Goal: Task Accomplishment & Management: Complete application form

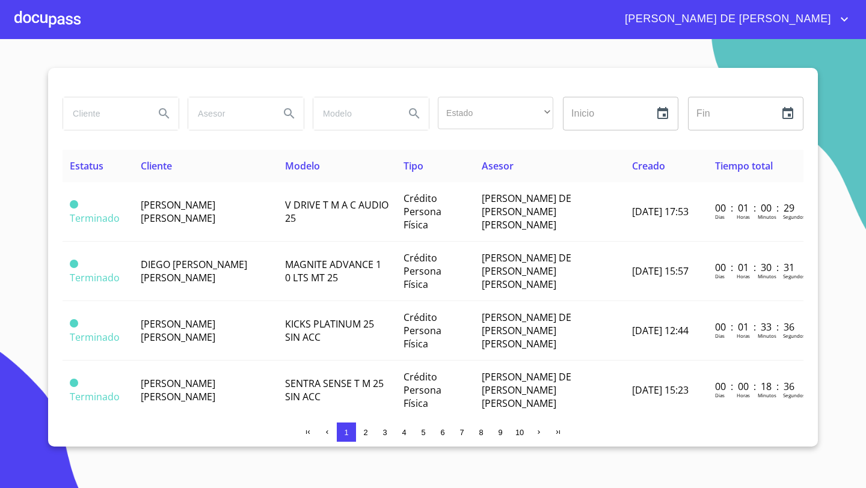
click at [94, 108] on input "search" at bounding box center [104, 113] width 82 height 32
type input "EL ARTE Y LOS PEQUEÑOS"
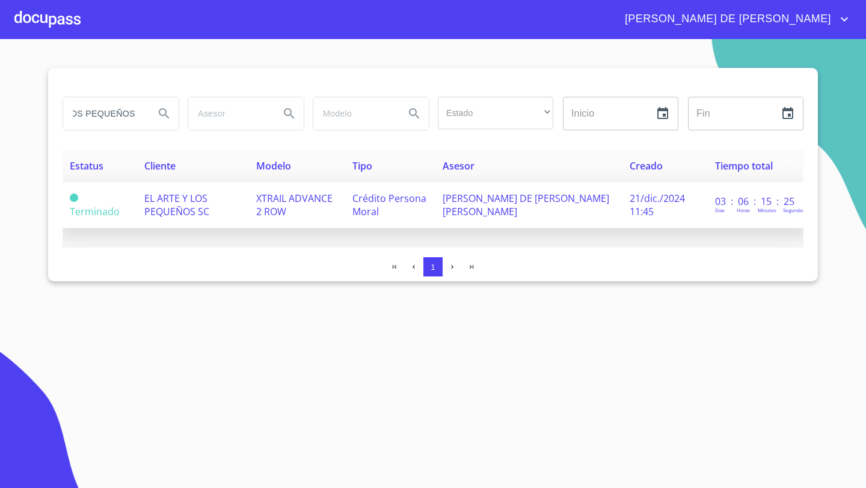
scroll to position [0, 0]
click at [161, 222] on td "EL ARTE Y LOS PEQUEÑOS SC" at bounding box center [193, 205] width 112 height 46
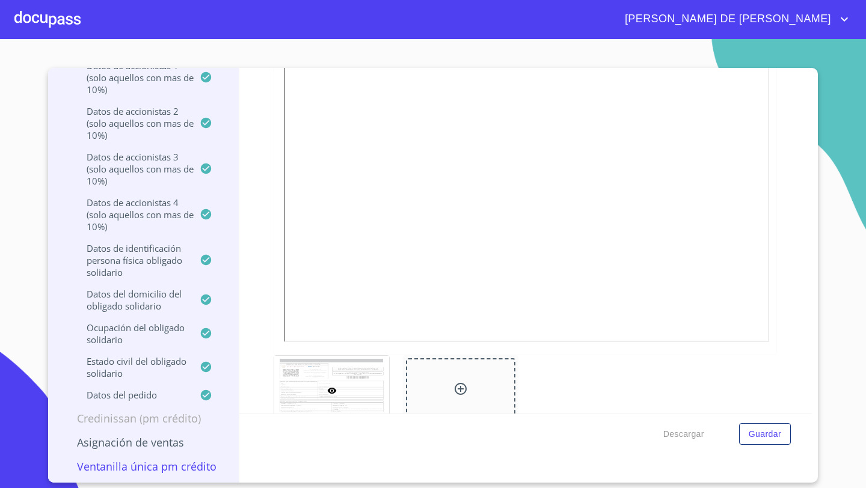
scroll to position [6590, 0]
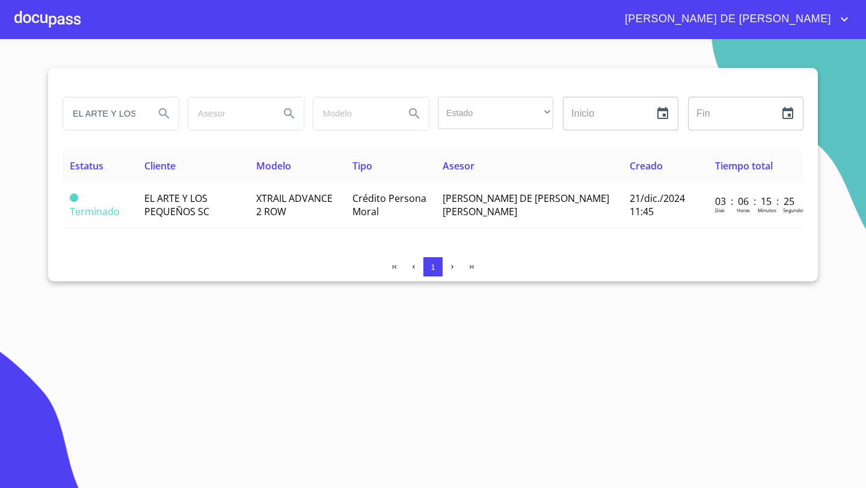
click at [66, 27] on div at bounding box center [47, 19] width 66 height 38
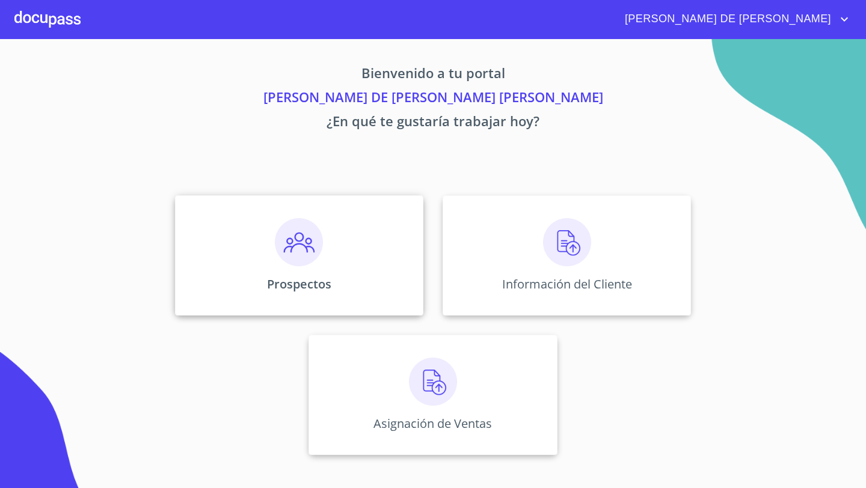
click at [269, 234] on div "Prospectos" at bounding box center [299, 255] width 248 height 120
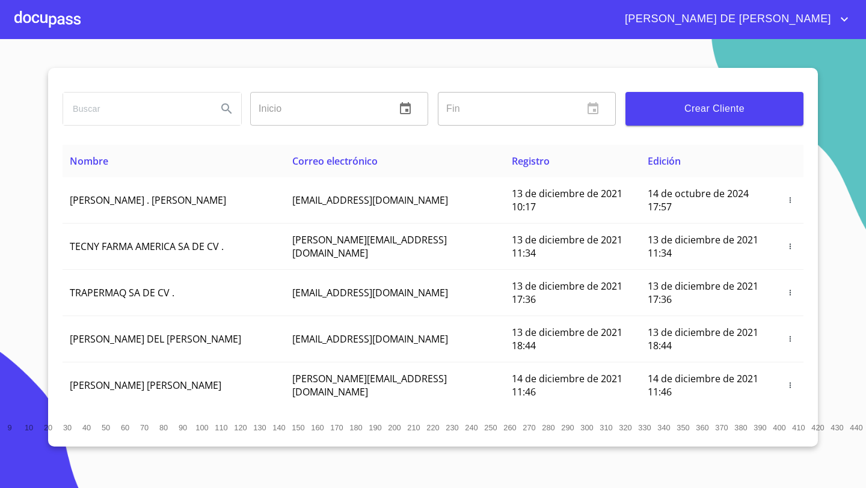
click at [103, 104] on input "search" at bounding box center [135, 109] width 144 height 32
type input "EL ARTE Y LOS PEQUEÑOS"
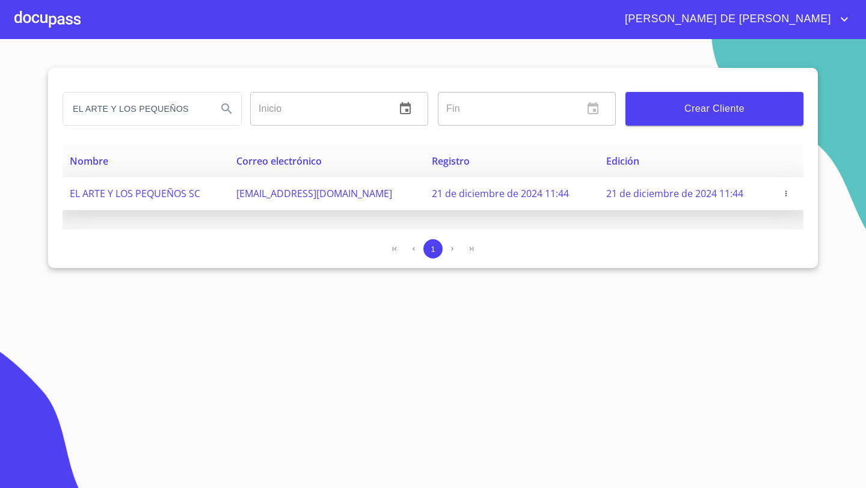
click at [783, 196] on icon "button" at bounding box center [785, 193] width 8 height 8
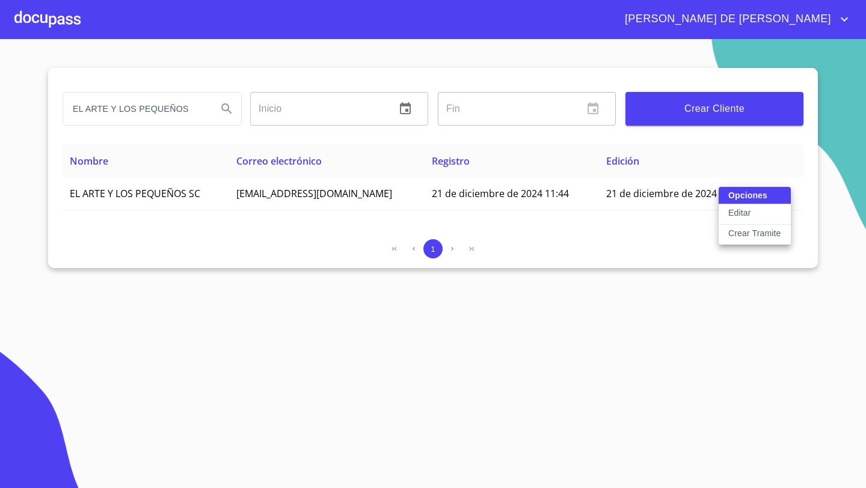
click at [754, 234] on p "Crear Tramite" at bounding box center [754, 233] width 53 height 12
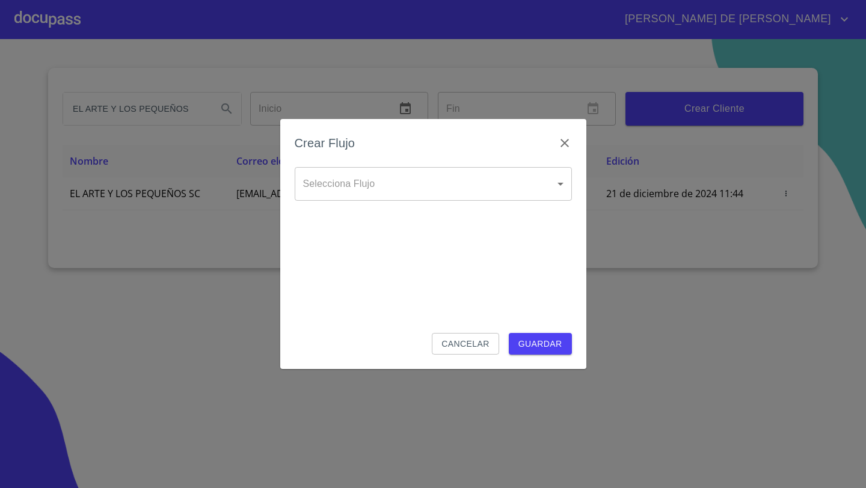
click at [405, 191] on body "[PERSON_NAME] DE [PERSON_NAME] EL ARTE Y LOS PEQUEÑOS Inicio ​ Fin ​ Crear Clie…" at bounding box center [433, 244] width 866 height 488
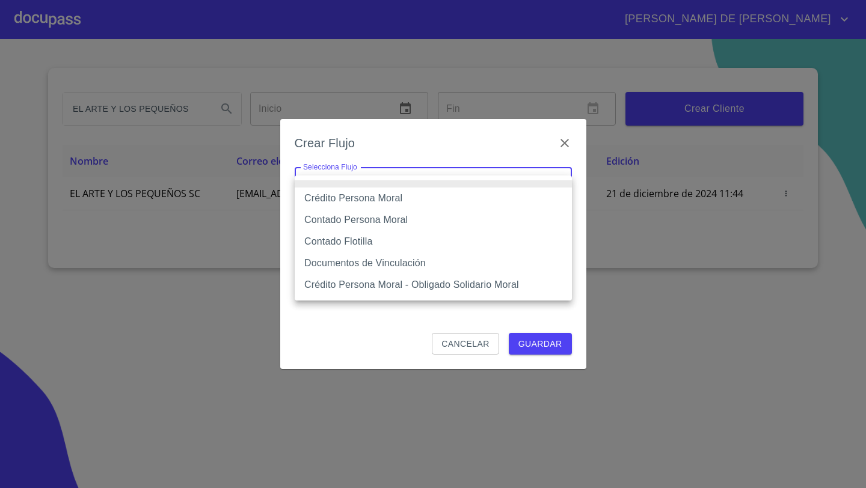
click at [380, 200] on li "Crédito Persona Moral" at bounding box center [433, 199] width 277 height 22
type input "61b135e99b8c202ad5a10319"
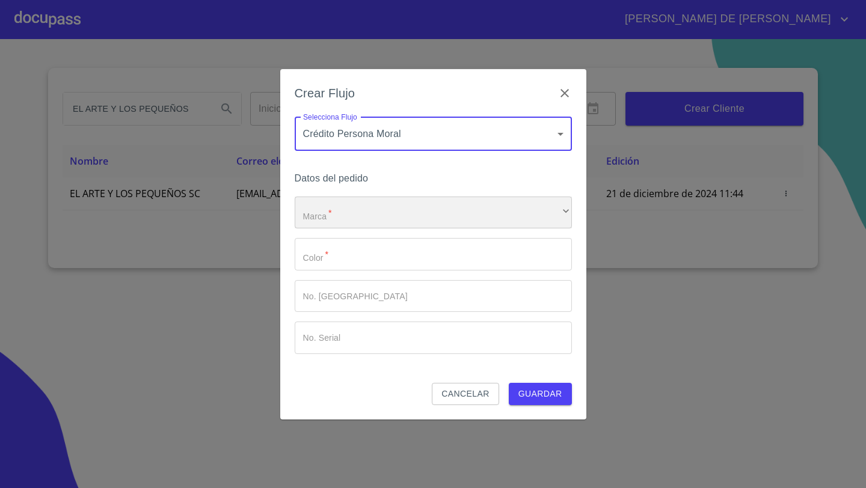
click at [356, 211] on div "​" at bounding box center [433, 213] width 277 height 32
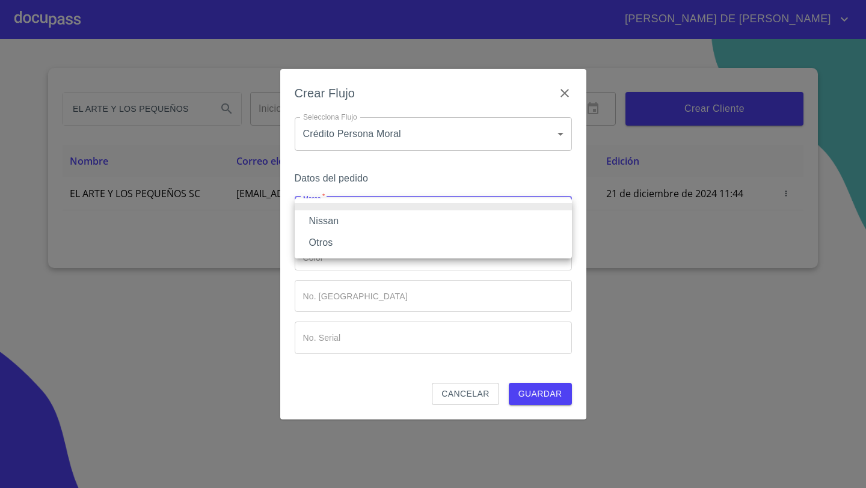
click at [335, 224] on li "Nissan" at bounding box center [433, 221] width 277 height 22
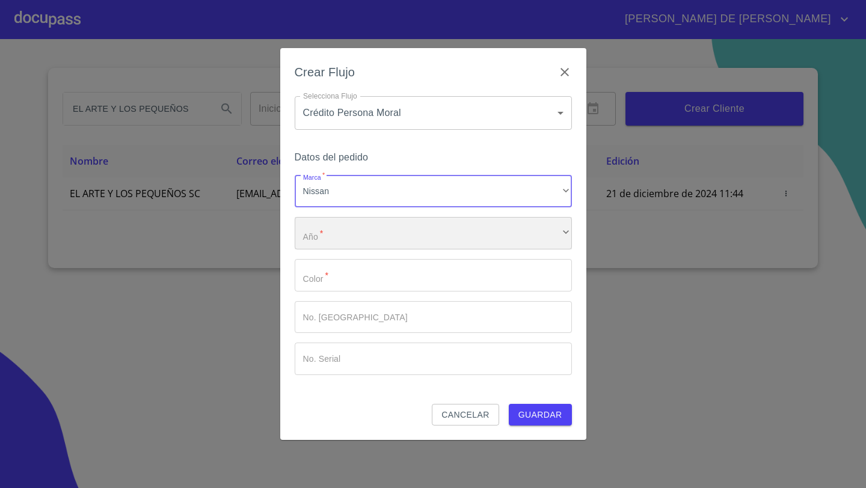
click at [335, 241] on div "​" at bounding box center [433, 233] width 277 height 32
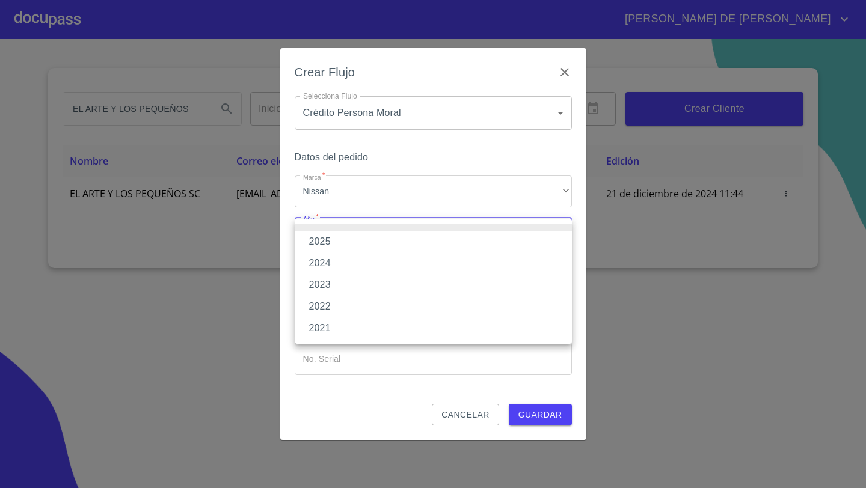
click at [334, 242] on li "2025" at bounding box center [433, 242] width 277 height 22
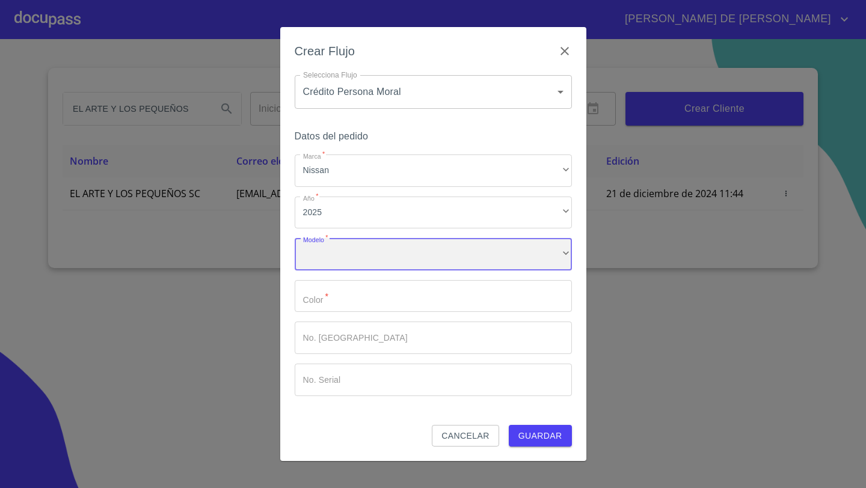
click at [349, 245] on div "​" at bounding box center [433, 254] width 277 height 32
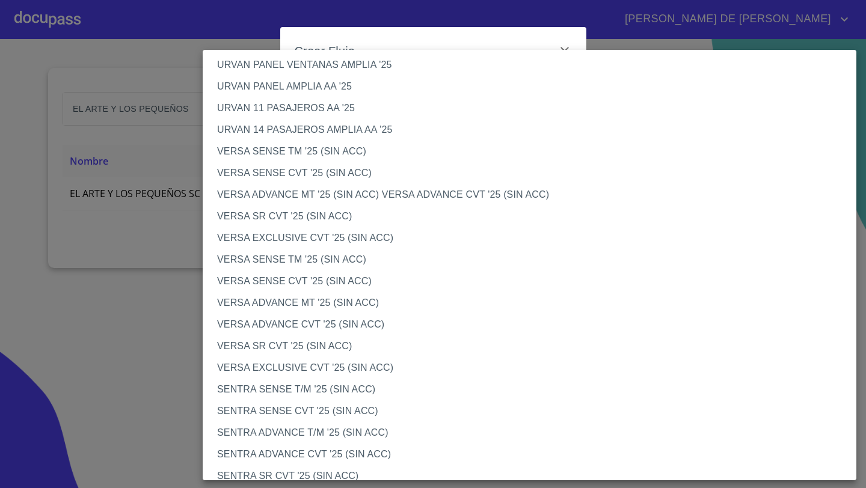
scroll to position [372, 0]
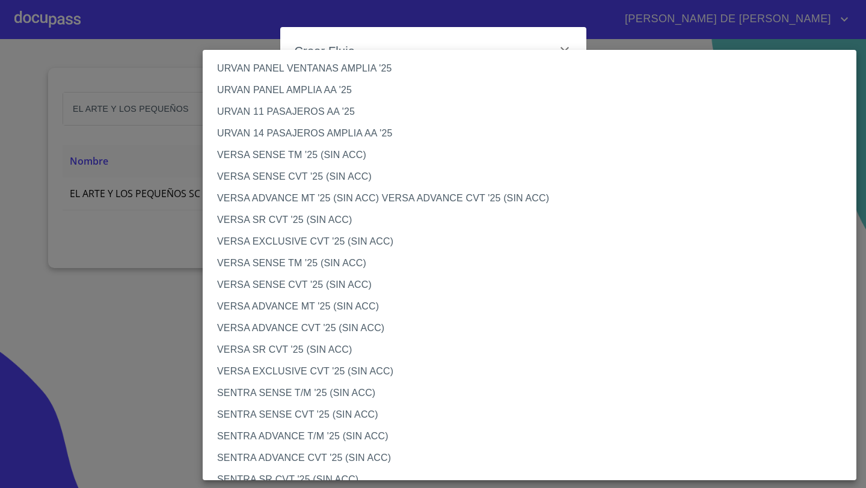
click at [271, 134] on li "URVAN 14 PASAJEROS AMPLIA AA '25" at bounding box center [529, 134] width 653 height 22
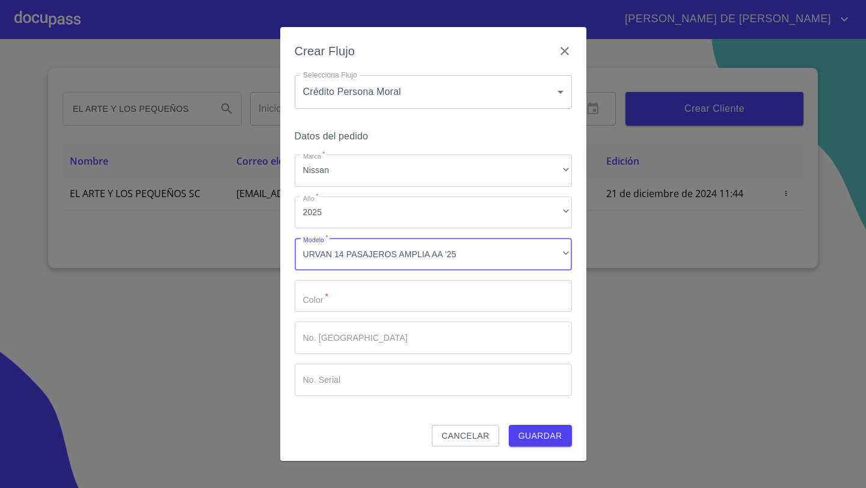
click at [321, 299] on input "Marca   *" at bounding box center [433, 296] width 277 height 32
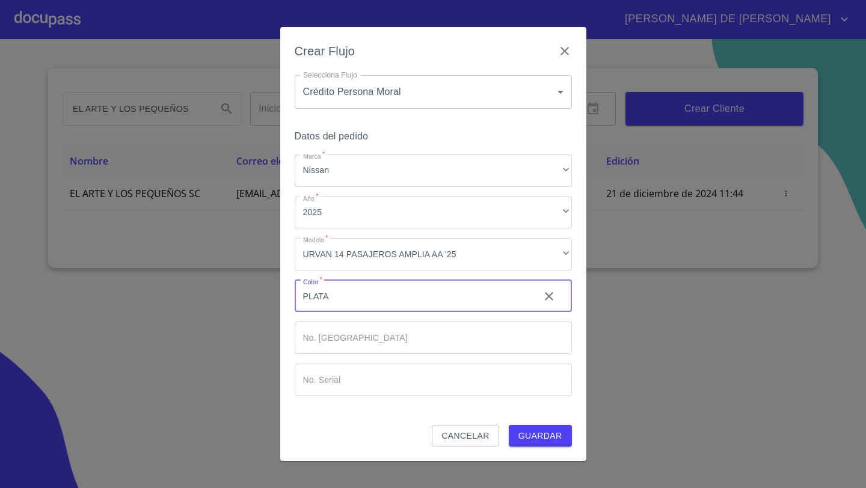
type input "PLATA"
click at [524, 438] on span "Guardar" at bounding box center [540, 436] width 44 height 15
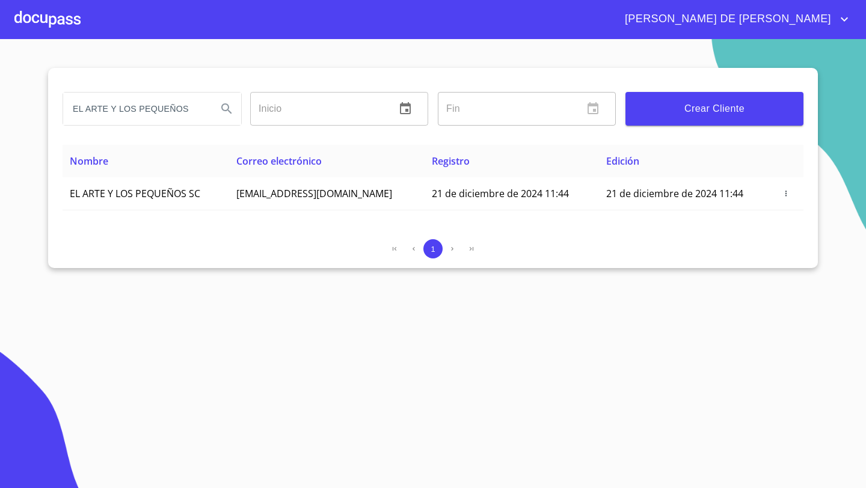
click at [59, 29] on div at bounding box center [47, 19] width 66 height 38
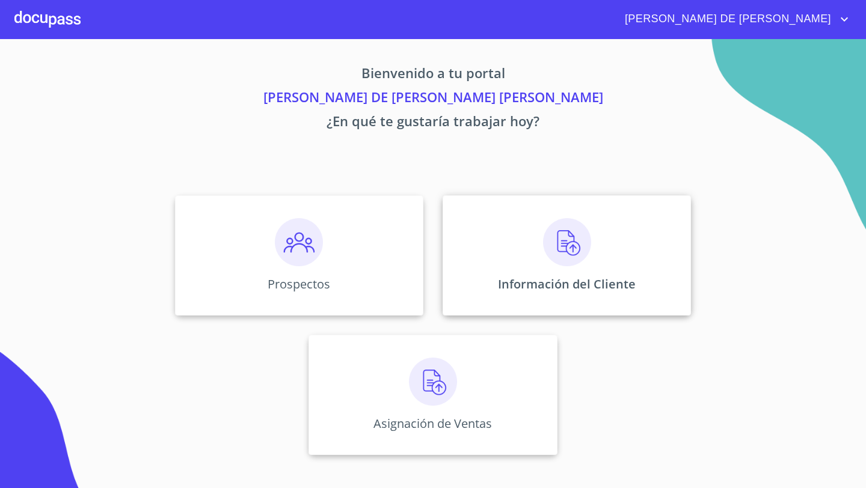
click at [576, 252] on img at bounding box center [567, 242] width 48 height 48
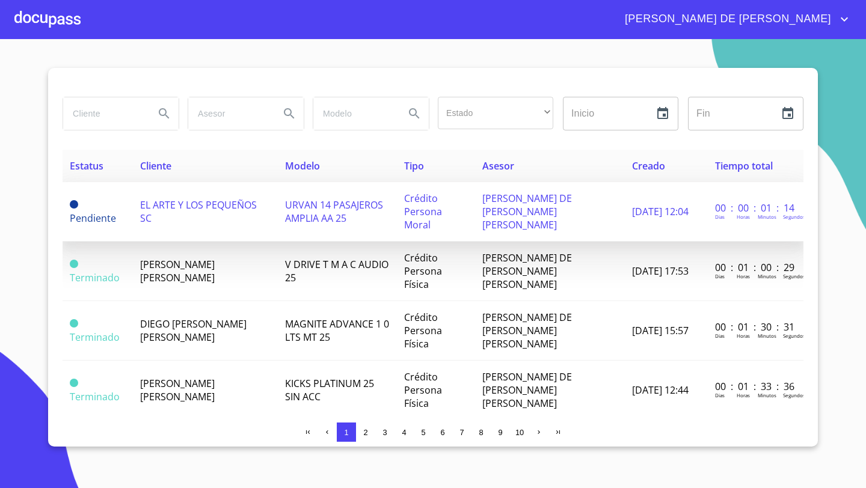
click at [153, 201] on span "EL ARTE Y LOS PEQUEÑOS SC" at bounding box center [198, 211] width 117 height 26
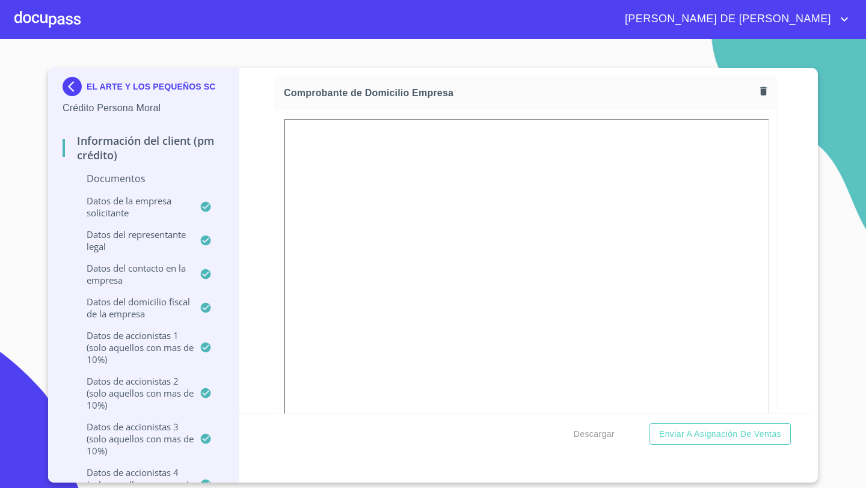
scroll to position [683, 0]
click at [766, 93] on icon "button" at bounding box center [763, 93] width 7 height 8
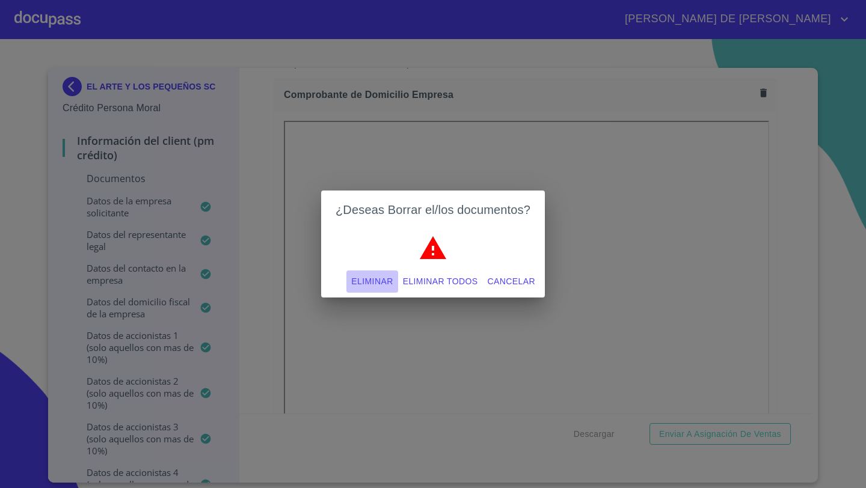
click at [355, 282] on span "Eliminar" at bounding box center [371, 281] width 41 height 15
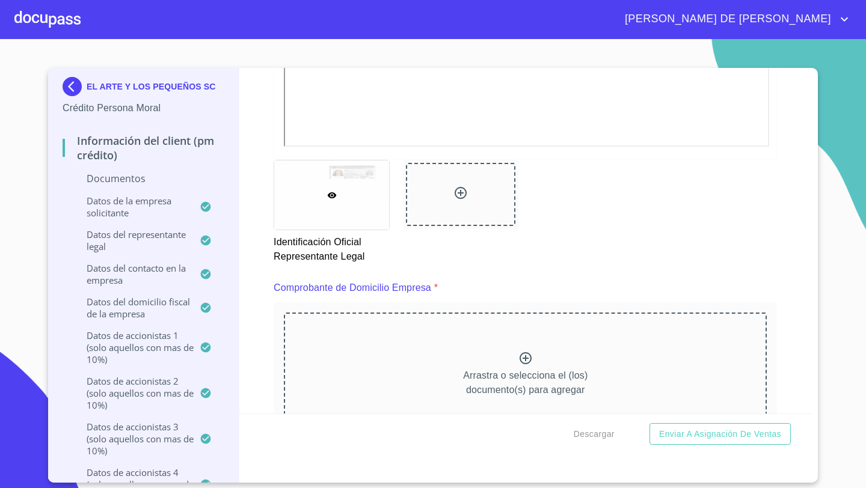
scroll to position [484, 0]
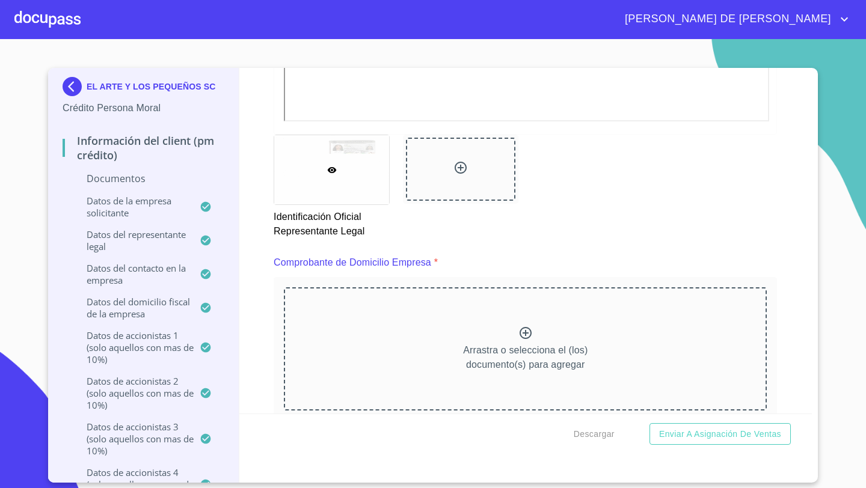
click at [599, 331] on div "Arrastra o selecciona el (los) documento(s) para agregar" at bounding box center [525, 348] width 483 height 123
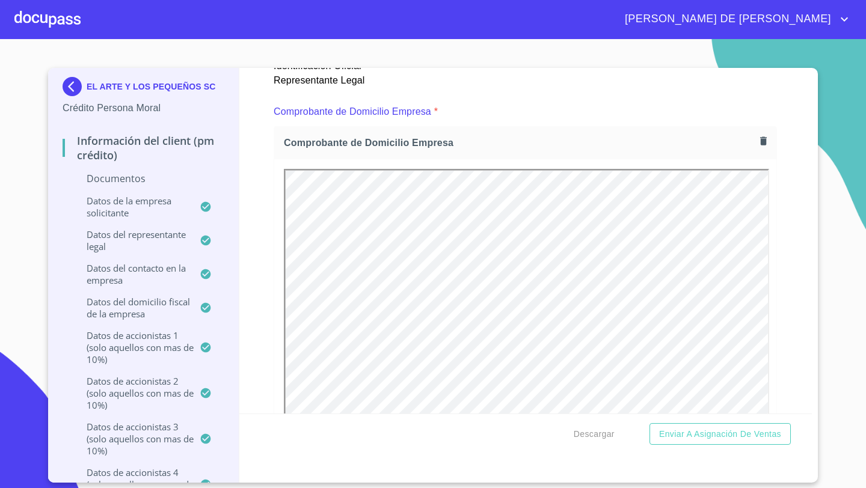
scroll to position [650, 0]
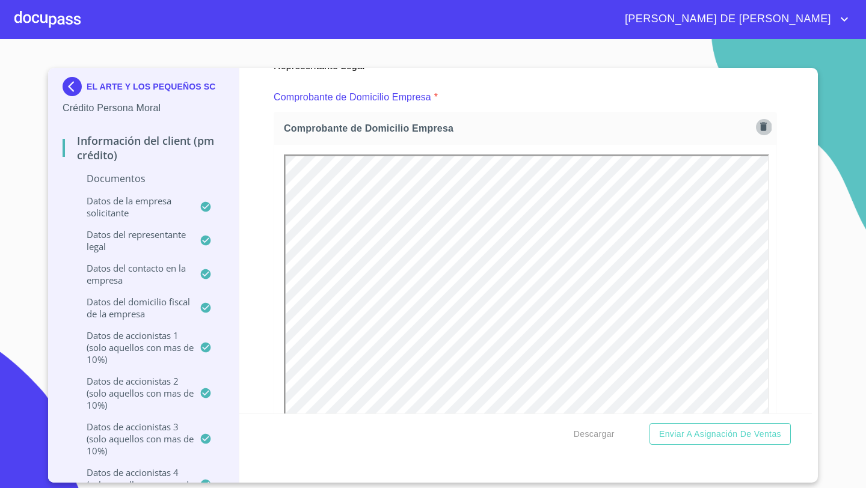
click at [770, 124] on button "button" at bounding box center [763, 126] width 16 height 16
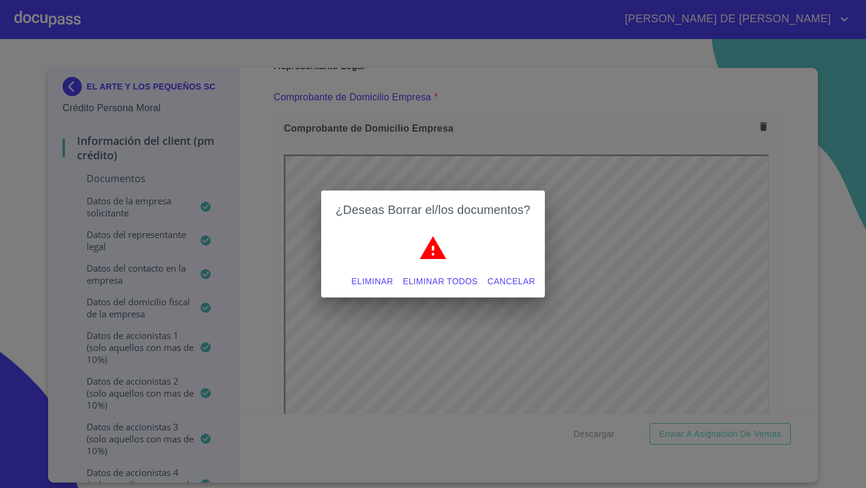
click at [373, 279] on span "Eliminar" at bounding box center [371, 281] width 41 height 15
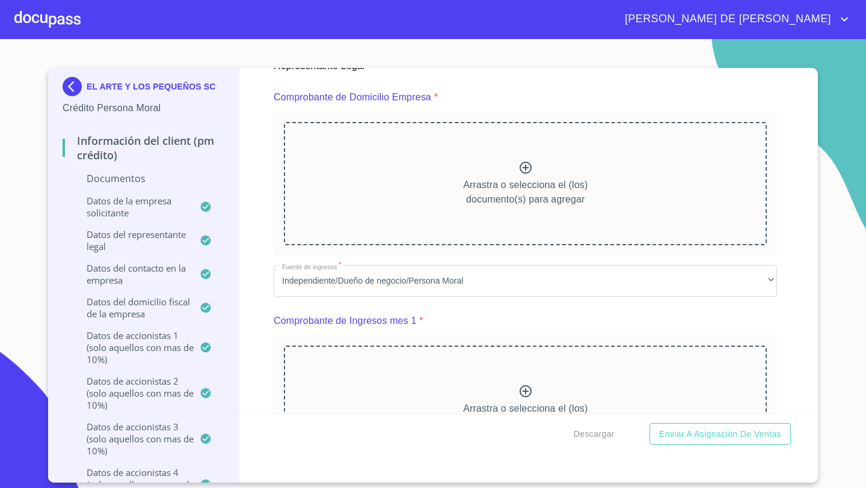
click at [522, 167] on icon at bounding box center [525, 167] width 14 height 14
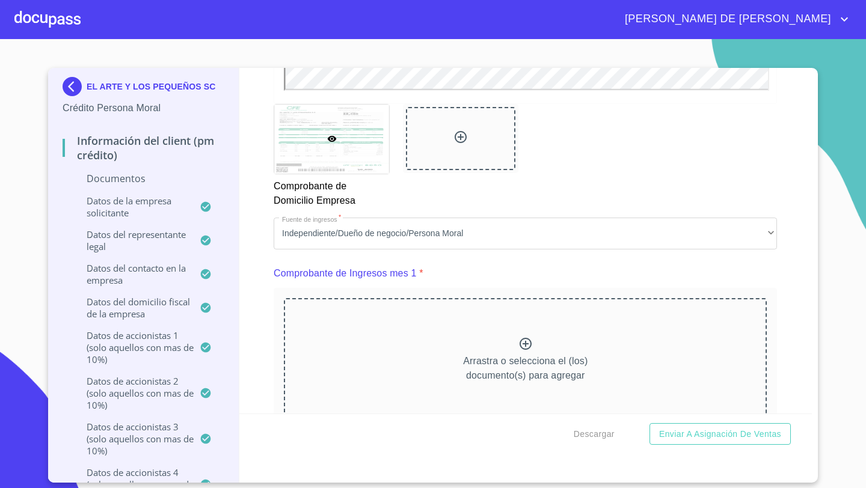
scroll to position [1039, 0]
click at [521, 335] on icon at bounding box center [525, 341] width 14 height 14
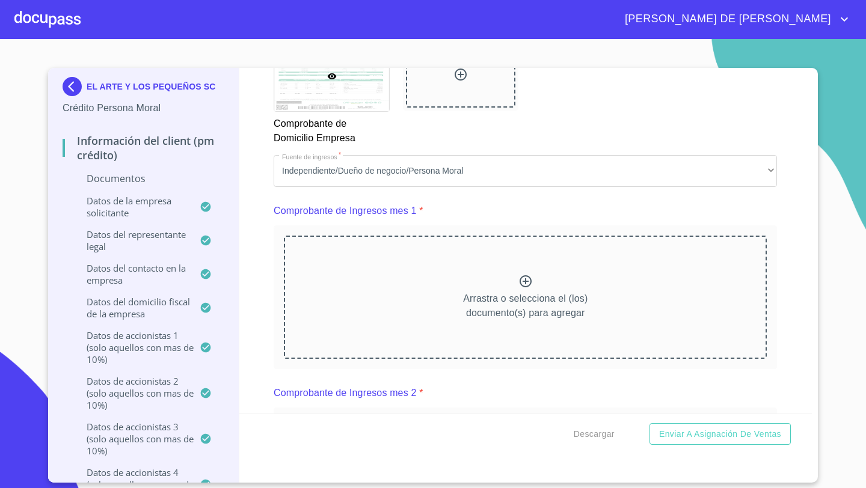
scroll to position [1128, 0]
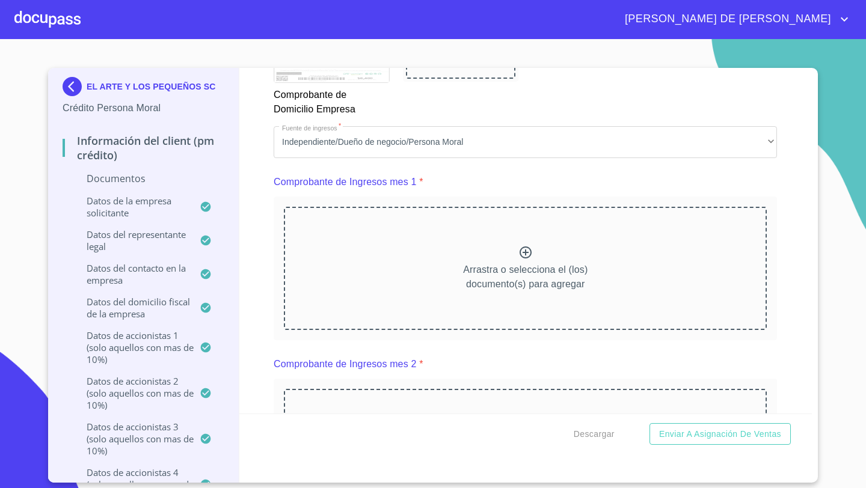
click at [515, 269] on p "Arrastra o selecciona el (los) documento(s) para agregar" at bounding box center [525, 277] width 124 height 29
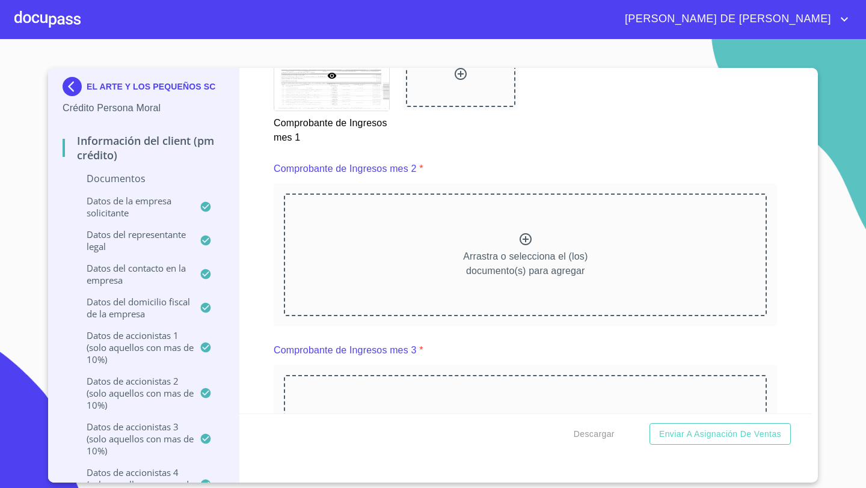
scroll to position [1672, 0]
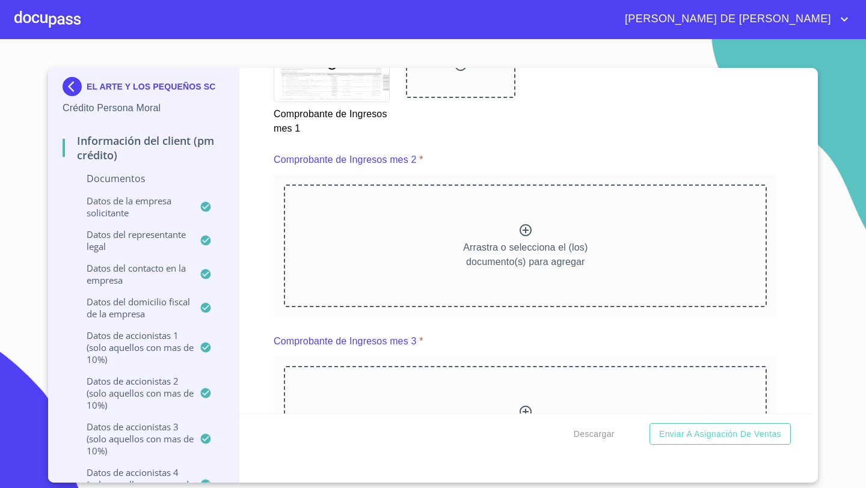
click at [403, 261] on div "Arrastra o selecciona el (los) documento(s) para agregar" at bounding box center [525, 246] width 483 height 123
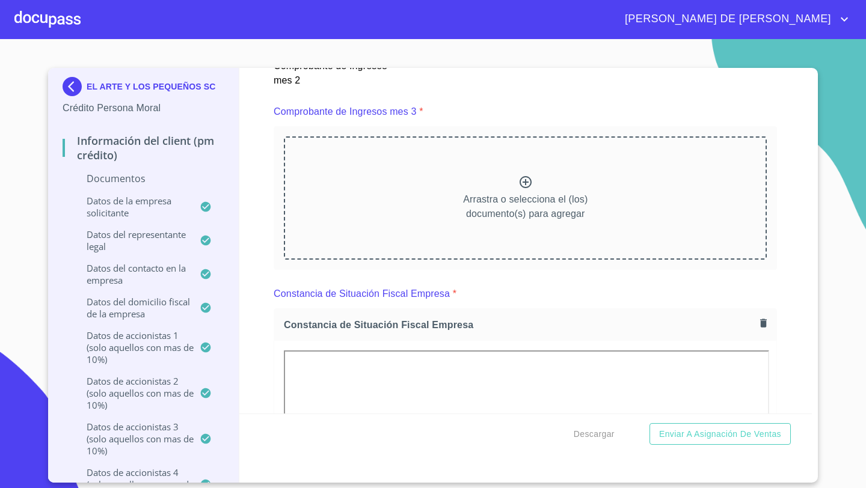
scroll to position [2243, 0]
click at [481, 177] on div "Arrastra o selecciona el (los) documento(s) para agregar" at bounding box center [525, 196] width 483 height 123
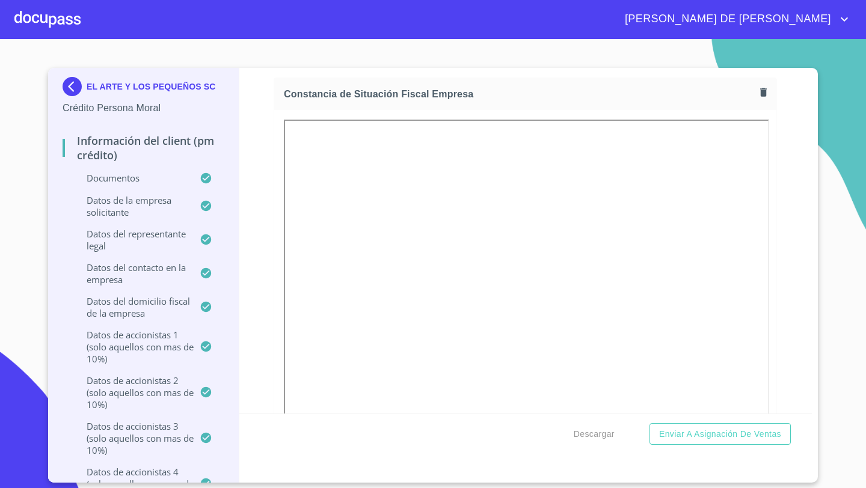
scroll to position [2811, 0]
click at [761, 99] on button "button" at bounding box center [763, 93] width 16 height 16
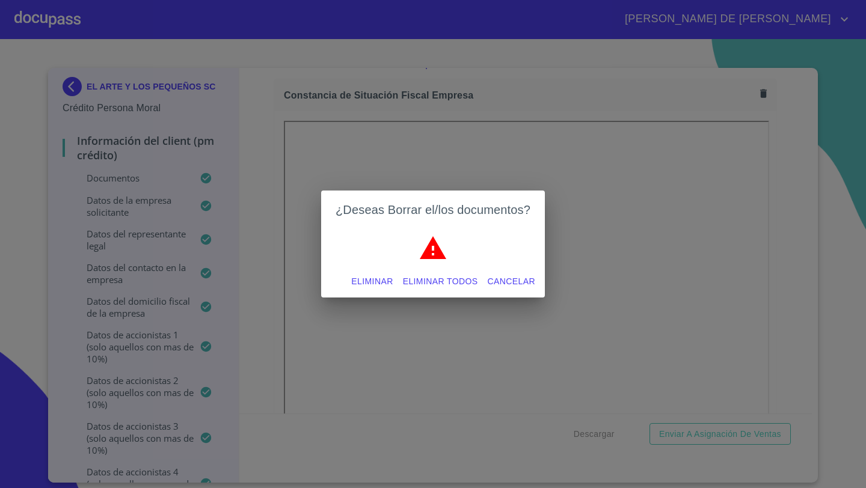
click at [370, 279] on span "Eliminar" at bounding box center [371, 281] width 41 height 15
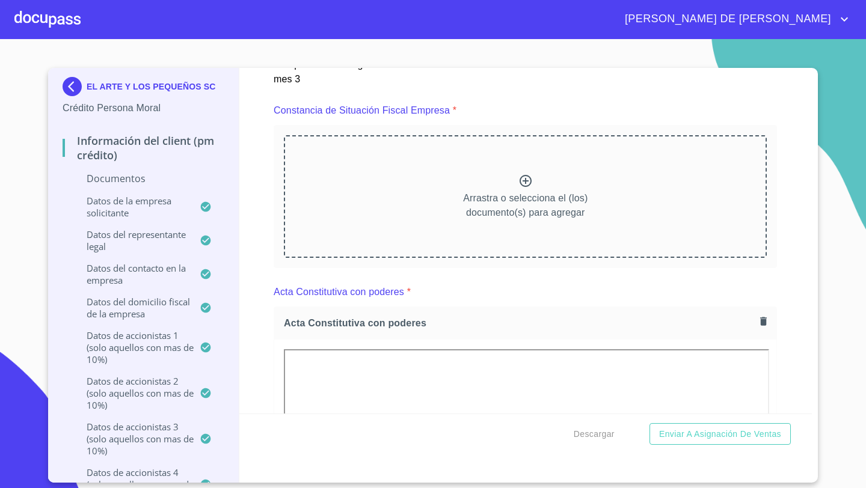
scroll to position [2728, 0]
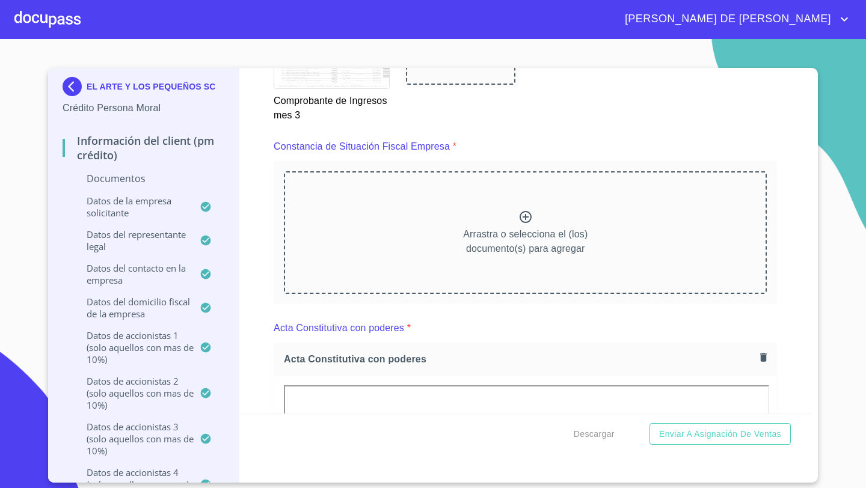
click at [525, 210] on icon at bounding box center [525, 217] width 14 height 14
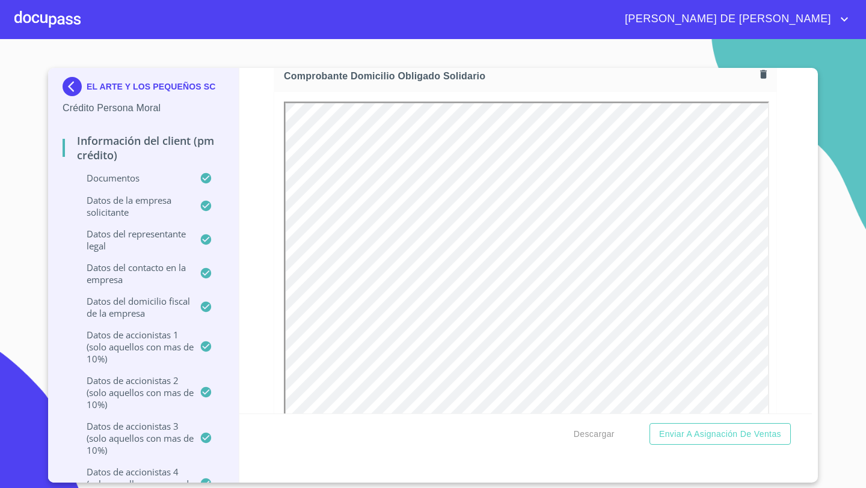
scroll to position [4950, 0]
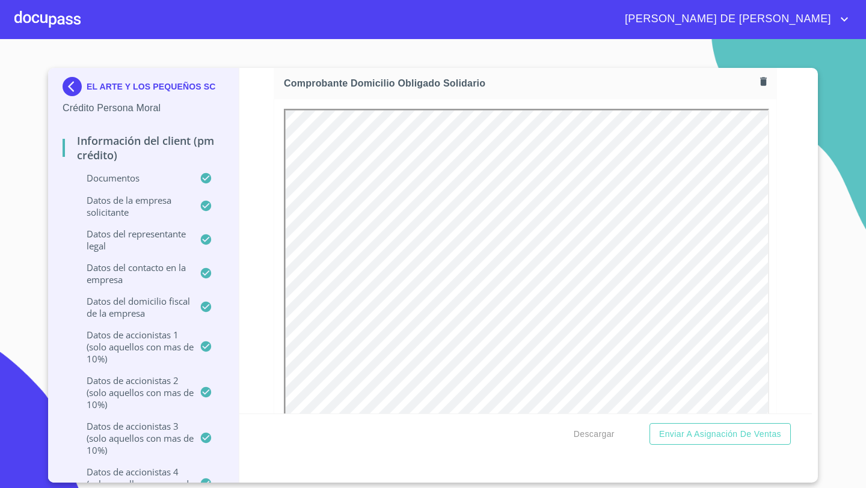
click at [762, 80] on icon "button" at bounding box center [763, 81] width 7 height 8
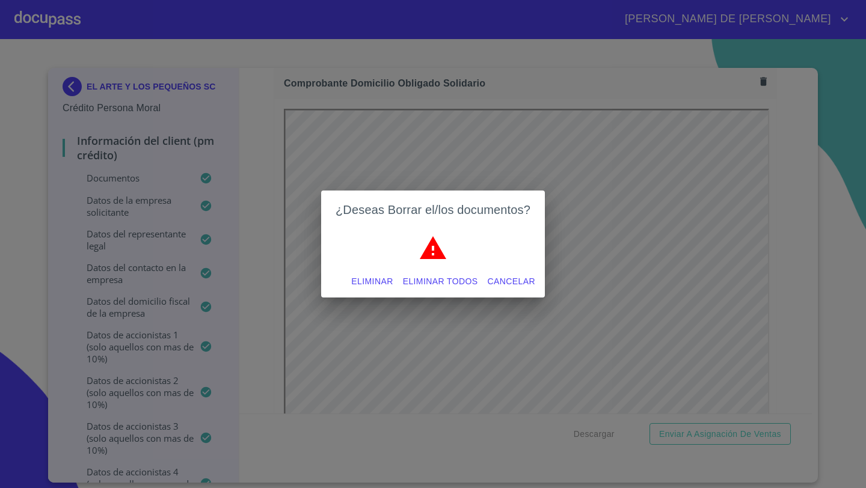
click at [370, 284] on span "Eliminar" at bounding box center [371, 281] width 41 height 15
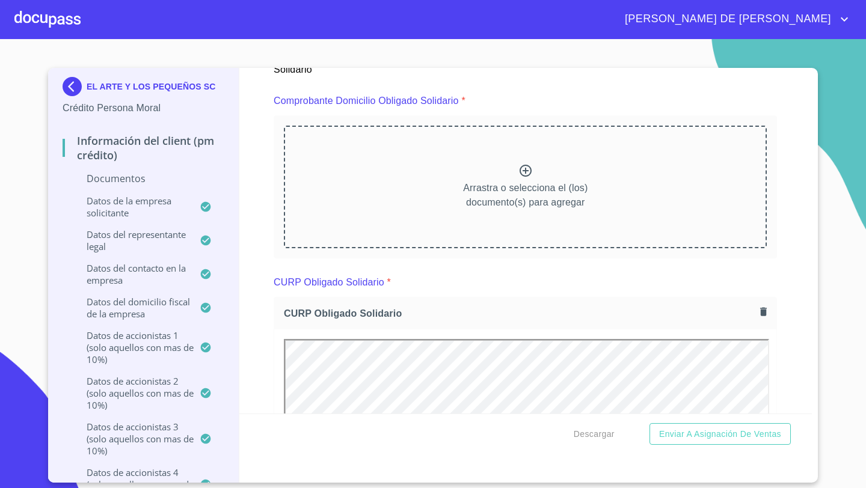
scroll to position [4894, 0]
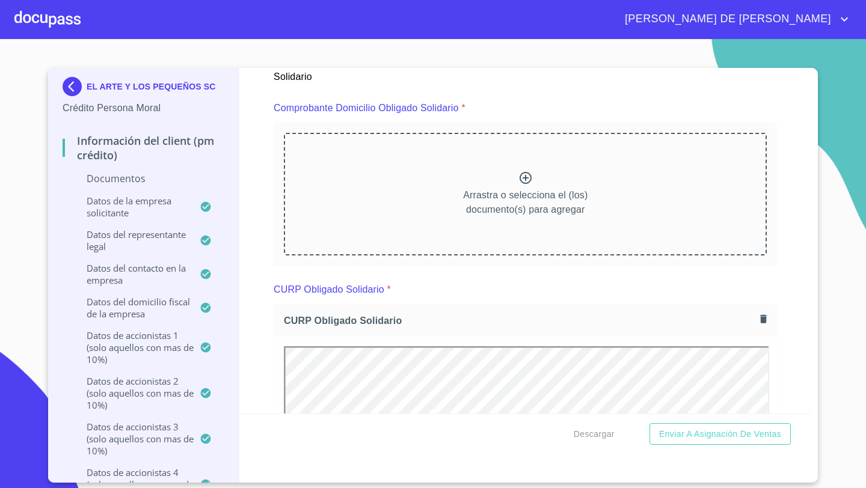
click at [489, 182] on div "Arrastra o selecciona el (los) documento(s) para agregar" at bounding box center [525, 194] width 483 height 123
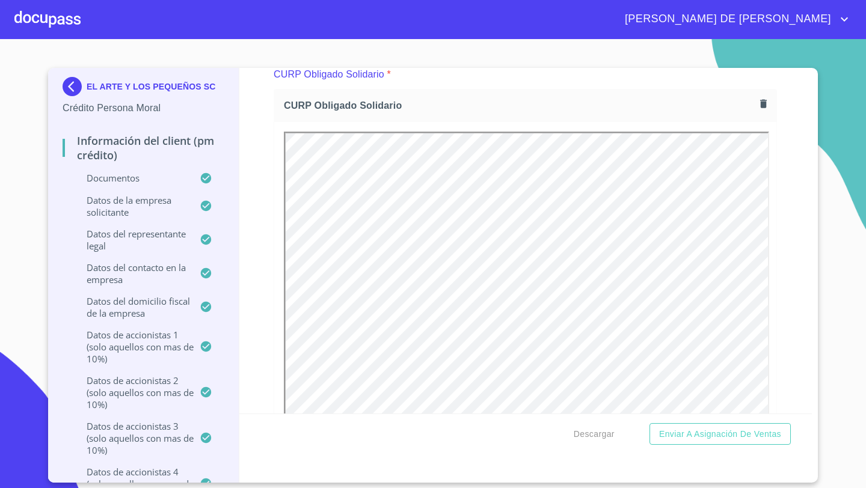
scroll to position [5441, 0]
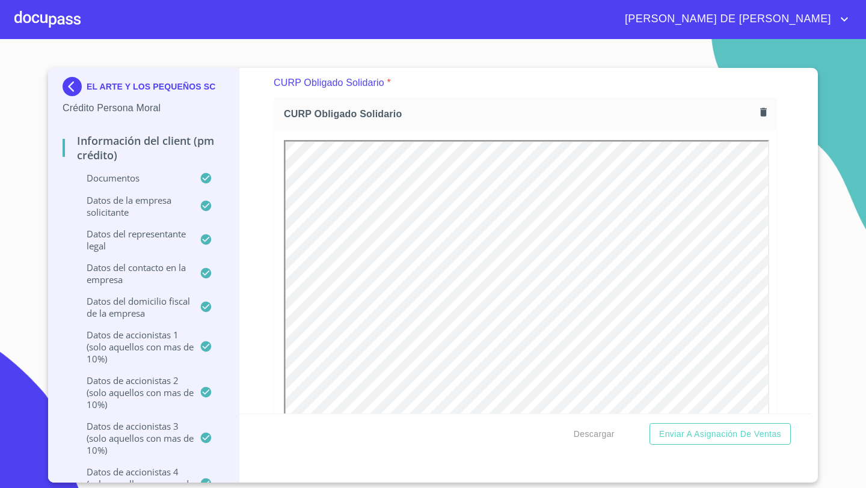
click at [762, 114] on icon "button" at bounding box center [762, 111] width 11 height 11
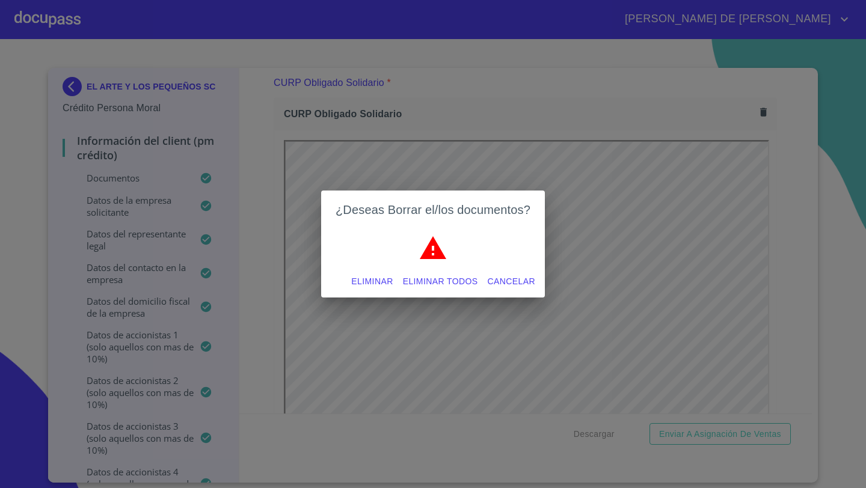
click at [365, 281] on span "Eliminar" at bounding box center [371, 281] width 41 height 15
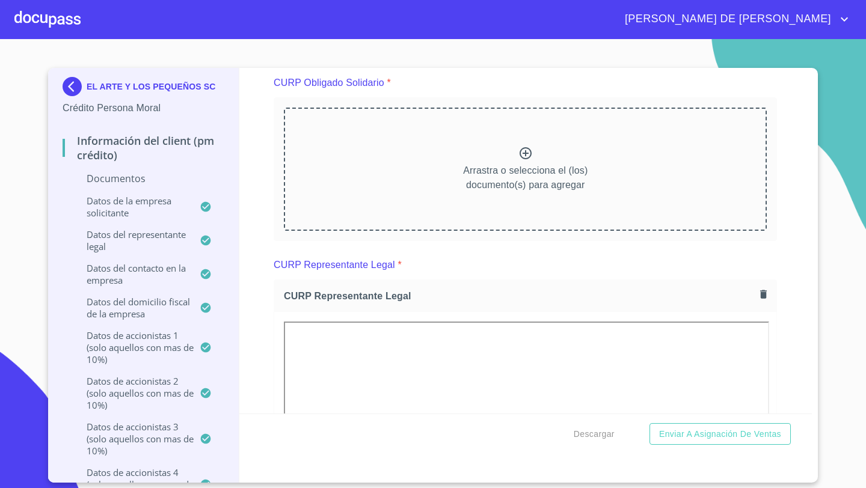
click at [515, 138] on div "Arrastra o selecciona el (los) documento(s) para agregar" at bounding box center [525, 169] width 483 height 123
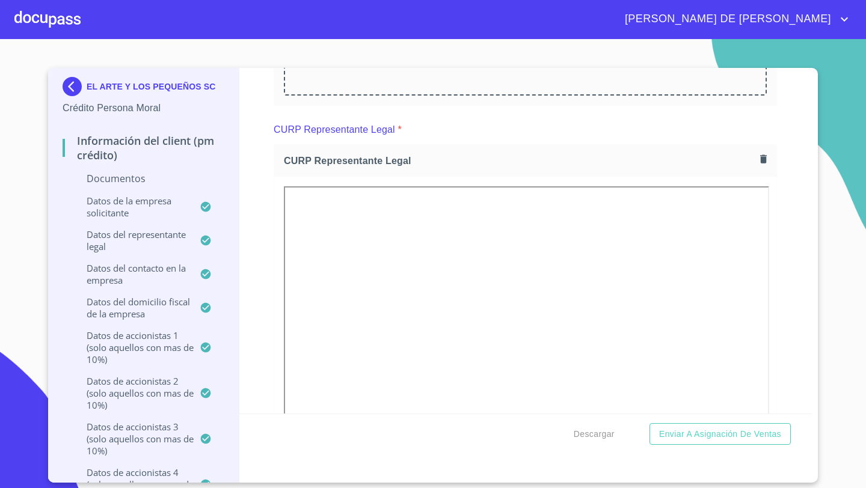
scroll to position [5631, 0]
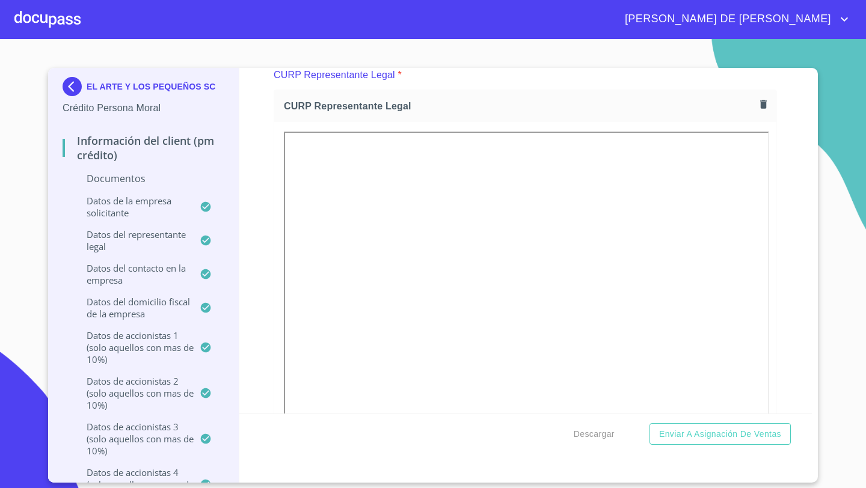
click at [765, 105] on icon "button" at bounding box center [763, 104] width 7 height 8
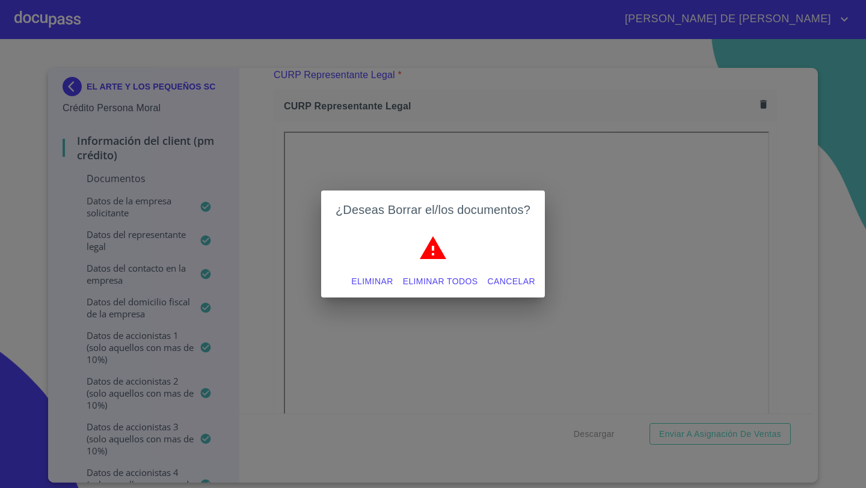
click at [364, 279] on span "Eliminar" at bounding box center [371, 281] width 41 height 15
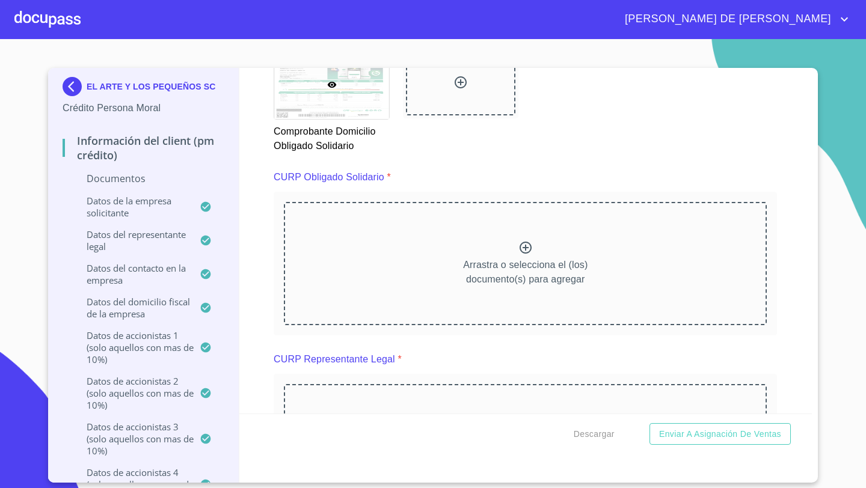
scroll to position [5382, 0]
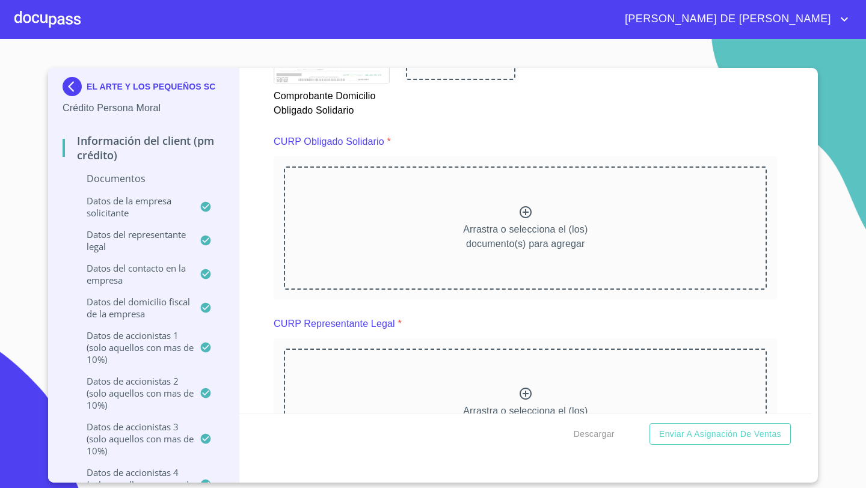
click at [512, 231] on p "Arrastra o selecciona el (los) documento(s) para agregar" at bounding box center [525, 236] width 124 height 29
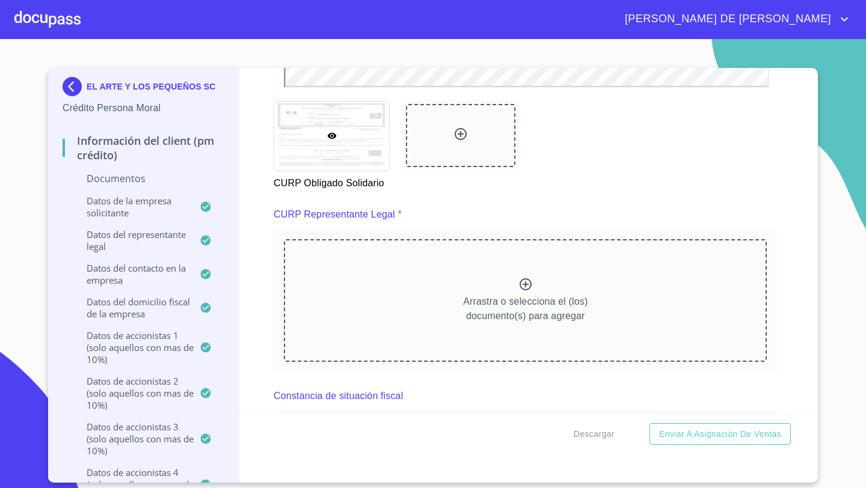
scroll to position [5826, 0]
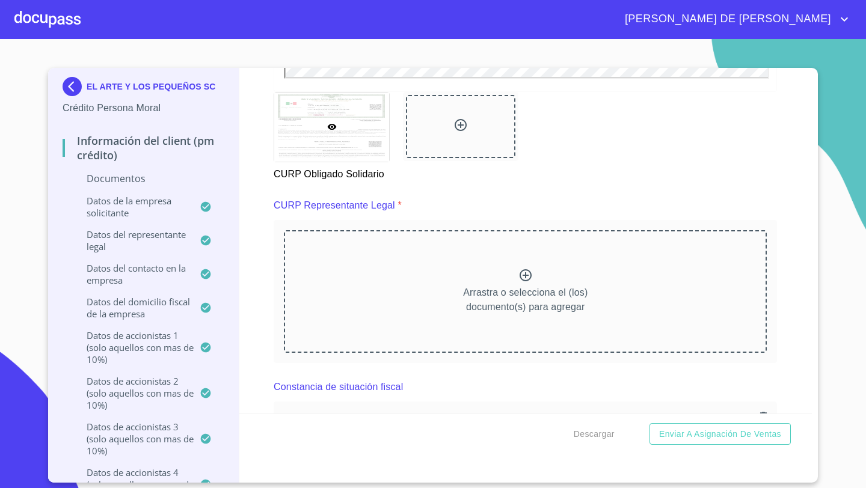
click at [525, 289] on p "Arrastra o selecciona el (los) documento(s) para agregar" at bounding box center [525, 300] width 124 height 29
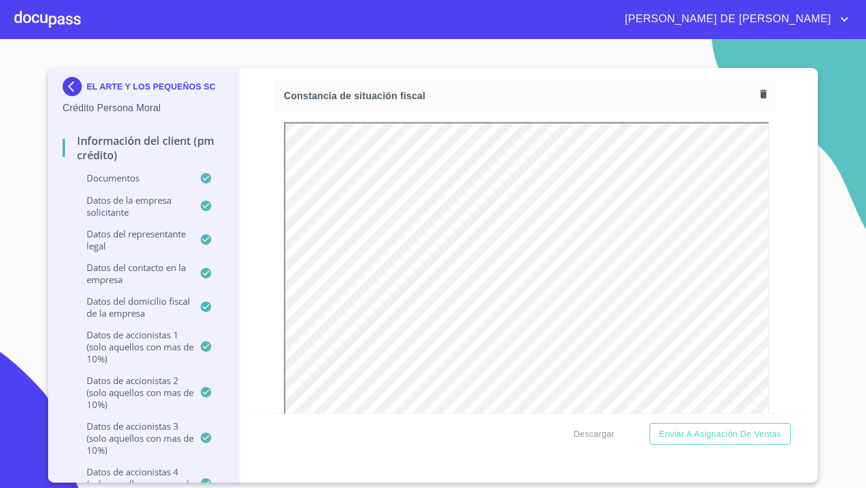
scroll to position [6483, 0]
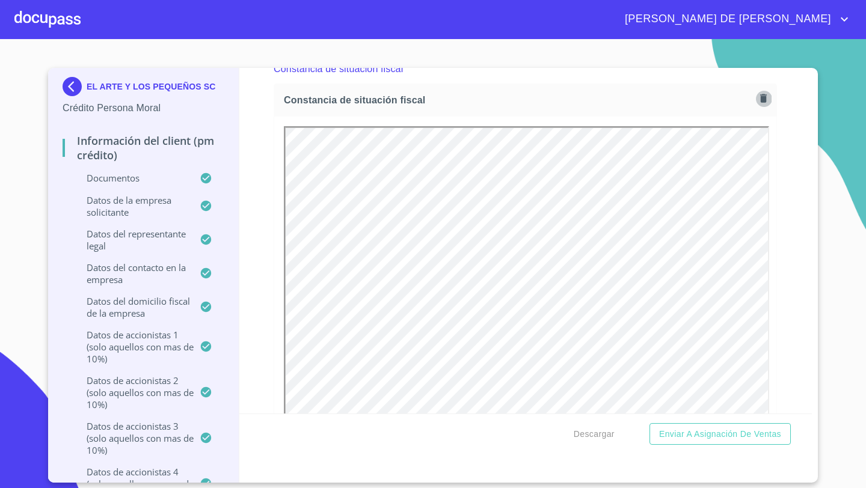
click at [763, 96] on icon "button" at bounding box center [763, 98] width 7 height 8
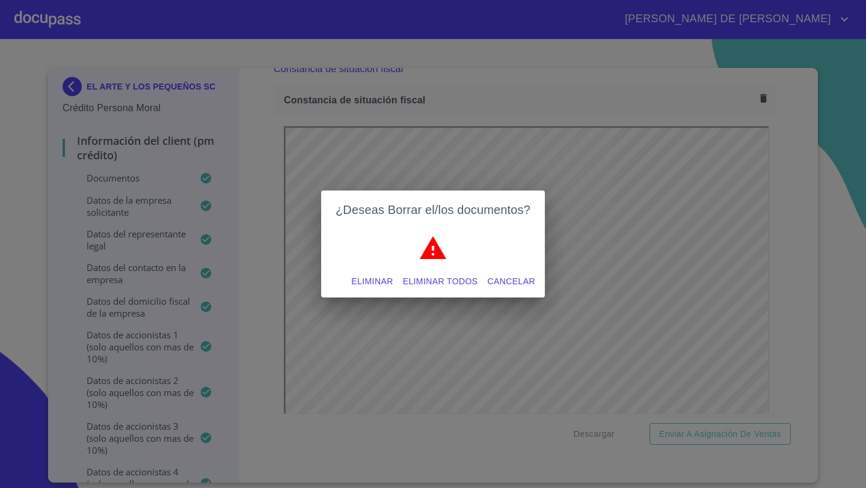
click at [373, 279] on span "Eliminar" at bounding box center [371, 281] width 41 height 15
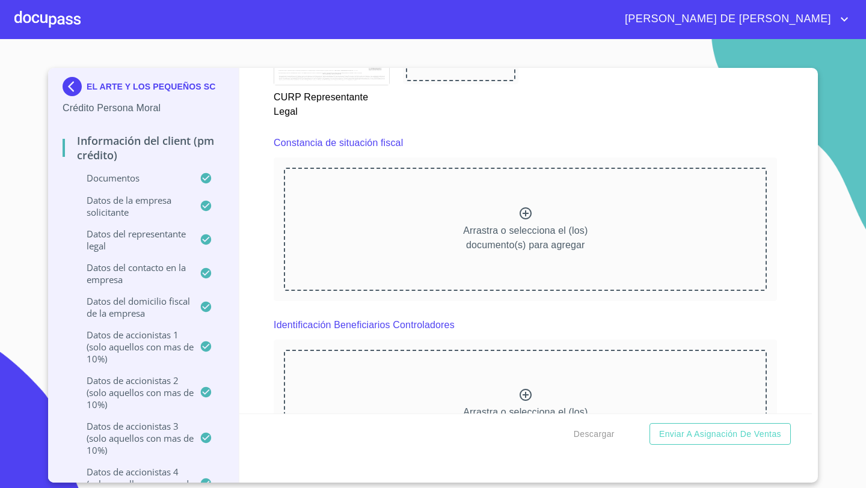
scroll to position [6377, 0]
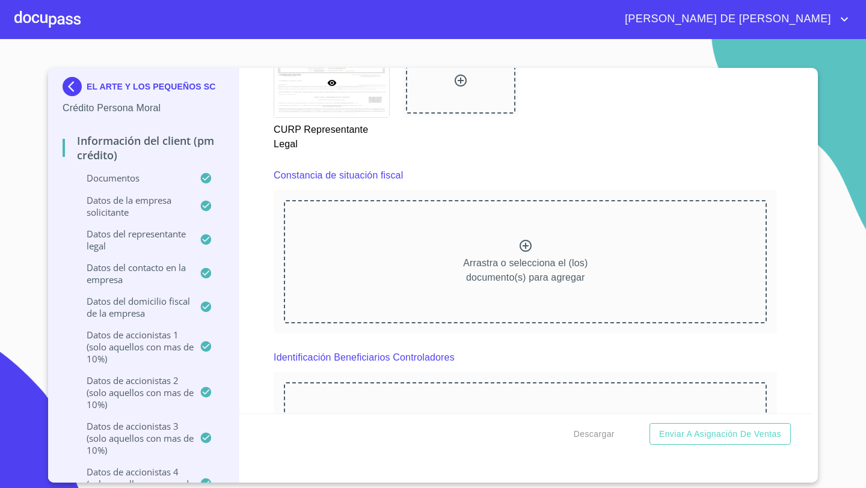
click at [509, 241] on div "Arrastra o selecciona el (los) documento(s) para agregar" at bounding box center [525, 261] width 483 height 123
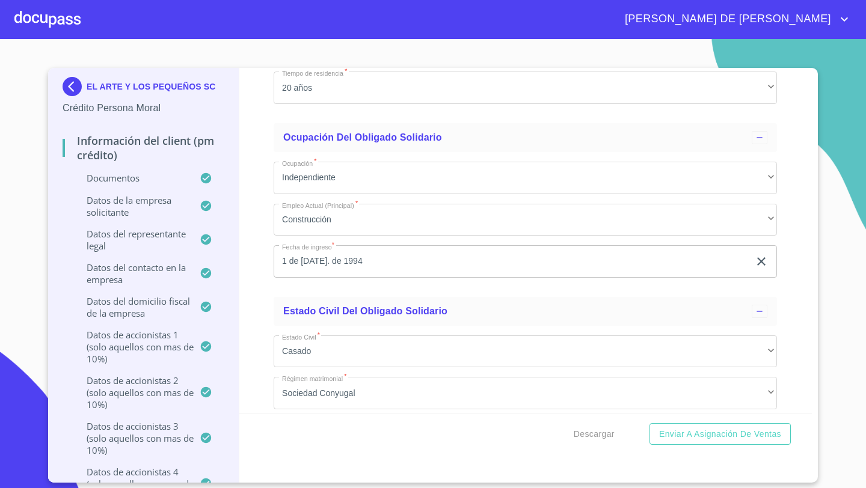
scroll to position [13844, 0]
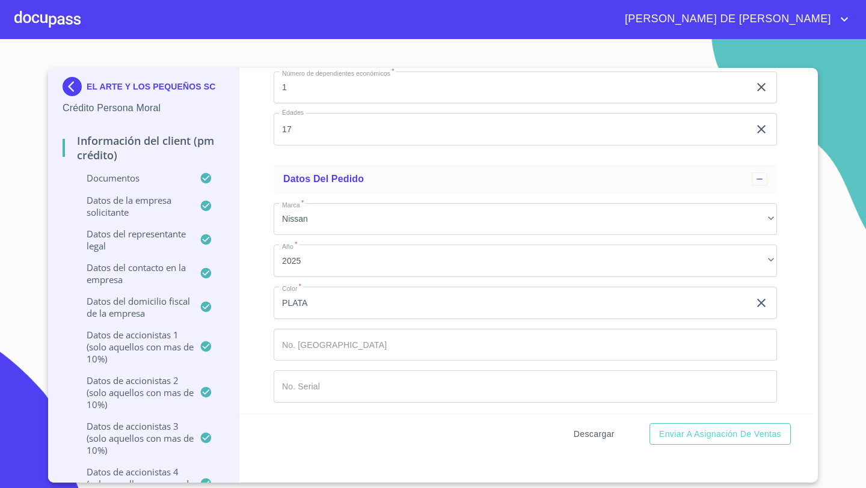
click at [583, 436] on span "Descargar" at bounding box center [593, 434] width 41 height 15
click at [706, 432] on span "Enviar a Asignación de Ventas" at bounding box center [720, 434] width 122 height 15
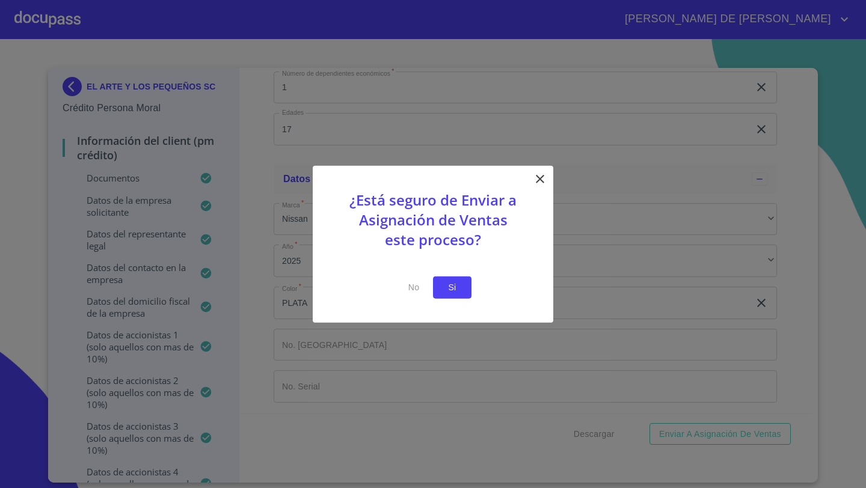
click at [459, 289] on span "Si" at bounding box center [451, 287] width 19 height 15
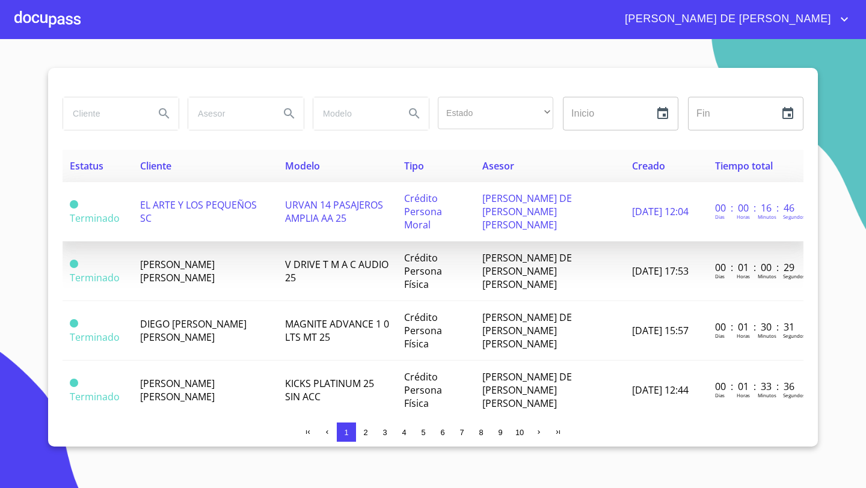
click at [163, 199] on span "EL ARTE Y LOS PEQUEÑOS SC" at bounding box center [198, 211] width 117 height 26
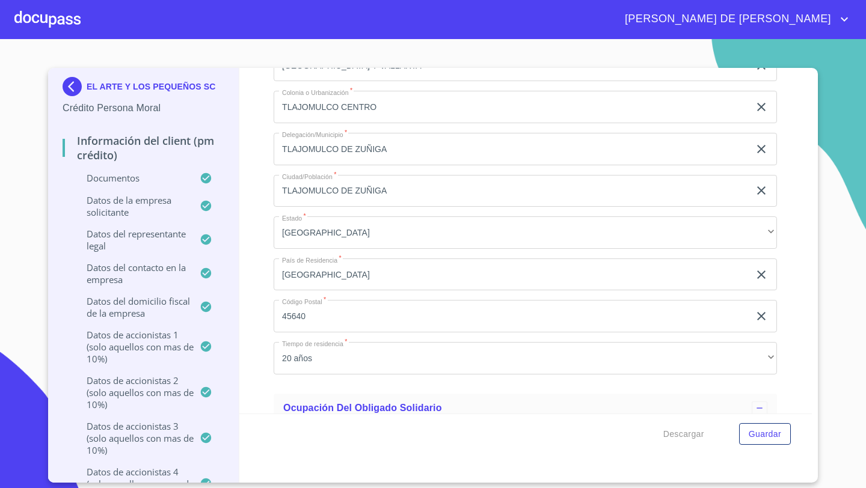
scroll to position [13505, 0]
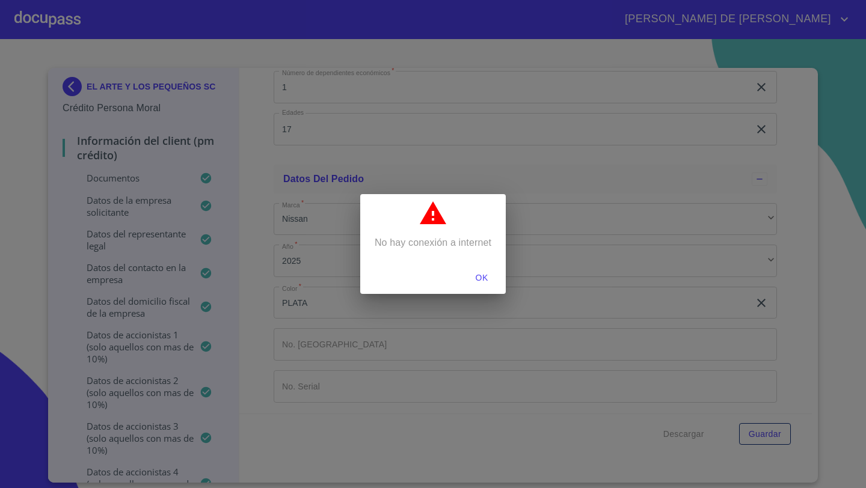
click at [486, 277] on span "OK" at bounding box center [481, 277] width 29 height 15
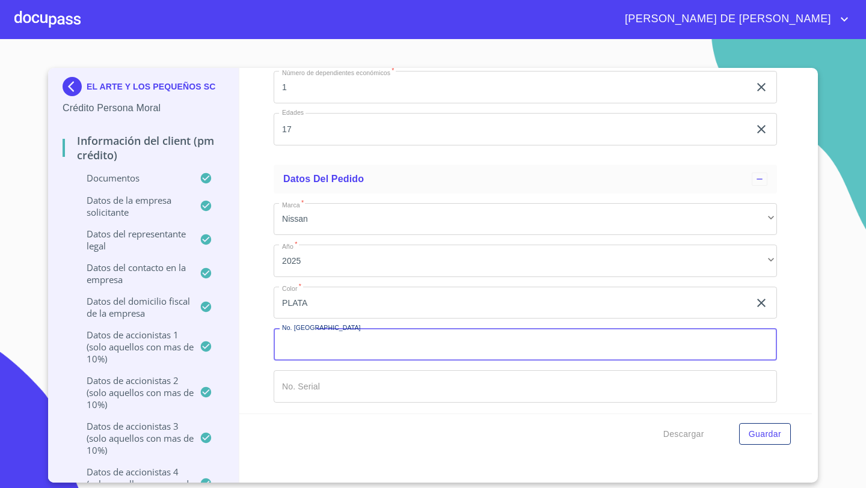
click at [319, 342] on input "Documento de identificación representante legal.   *" at bounding box center [524, 344] width 503 height 32
type input "11805"
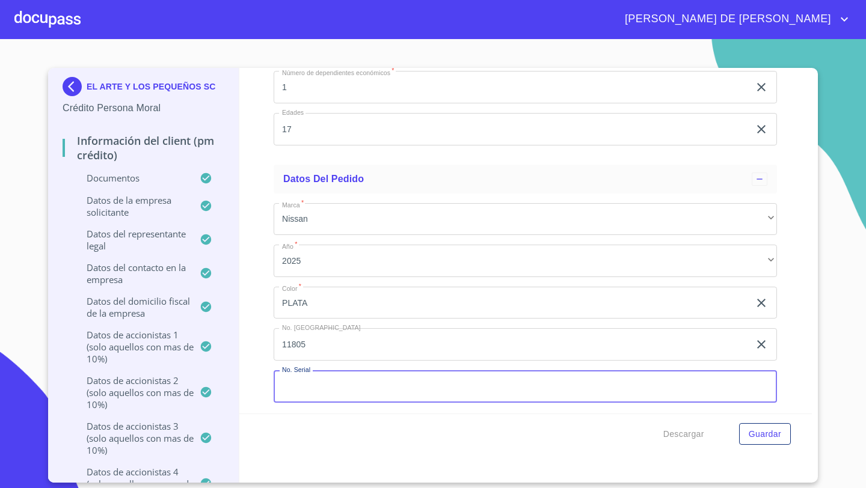
click at [246, 300] on div "Información del Client (PM crédito) Documentos Documento de identificación repr…" at bounding box center [525, 241] width 573 height 346
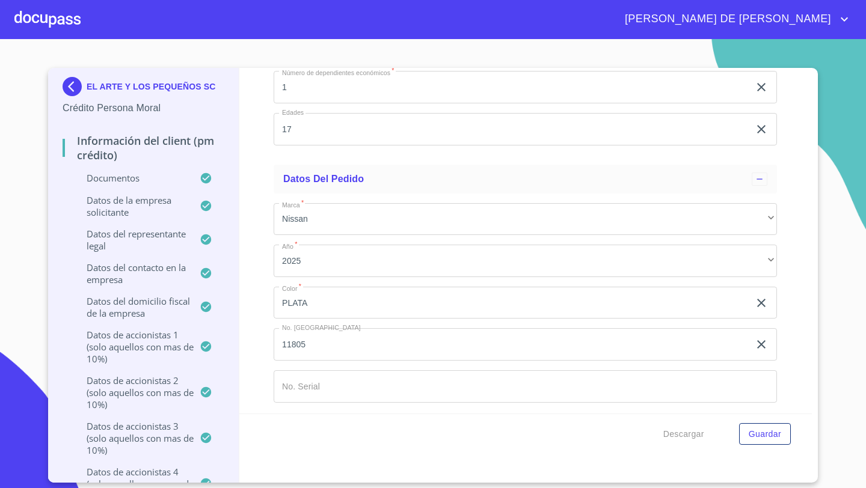
click at [261, 325] on div "Información del Client (PM crédito) Documentos Documento de identificación repr…" at bounding box center [525, 241] width 573 height 346
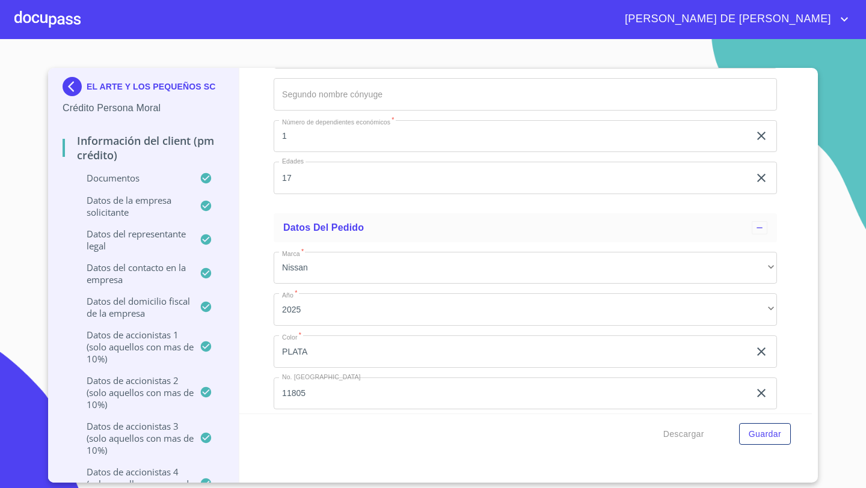
scroll to position [13844, 0]
